Goal: Task Accomplishment & Management: Manage account settings

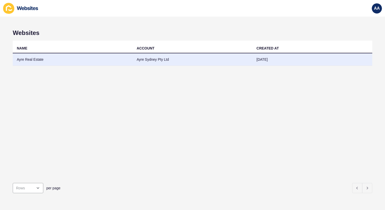
click at [44, 59] on td "Ayre Real Estate" at bounding box center [73, 59] width 120 height 12
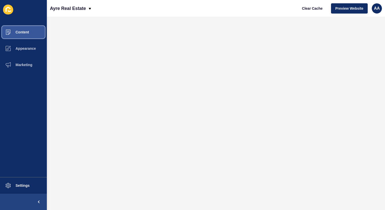
click at [29, 32] on button "Content" at bounding box center [23, 32] width 47 height 16
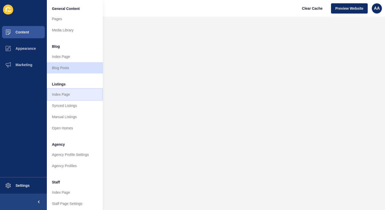
click at [82, 97] on link "Index Page" at bounding box center [75, 94] width 56 height 11
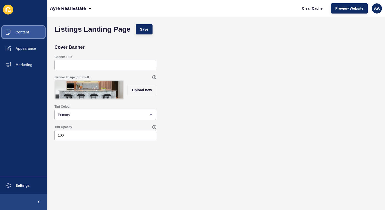
click at [22, 36] on button "Content" at bounding box center [23, 32] width 47 height 16
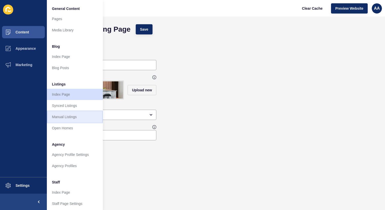
click at [77, 114] on link "Manual Listings" at bounding box center [75, 116] width 56 height 11
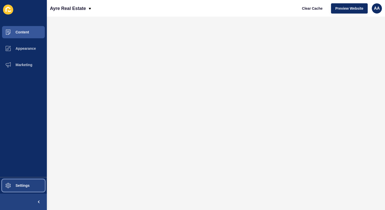
click at [26, 183] on span "Settings" at bounding box center [14, 185] width 30 height 4
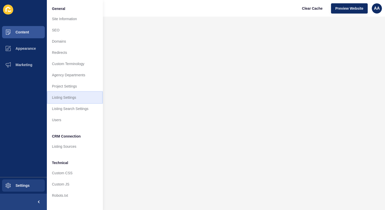
click at [78, 94] on link "Listing Settings" at bounding box center [75, 97] width 56 height 11
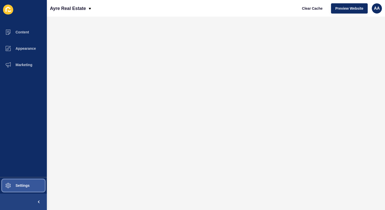
click at [36, 185] on button "Settings" at bounding box center [23, 185] width 47 height 16
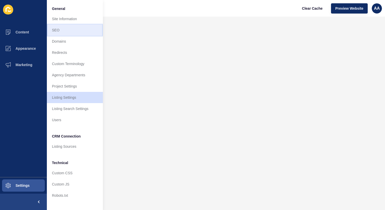
click at [83, 27] on link "SEO" at bounding box center [75, 29] width 56 height 11
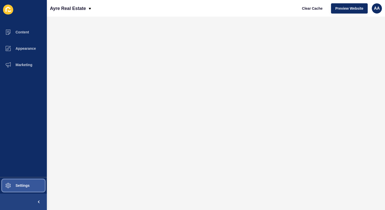
click at [40, 184] on button "Settings" at bounding box center [23, 185] width 47 height 16
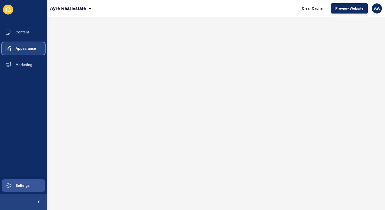
click at [39, 44] on button "Appearance" at bounding box center [23, 48] width 47 height 16
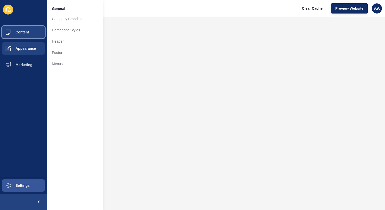
click at [31, 27] on button "Content" at bounding box center [23, 32] width 47 height 16
